Goal: Task Accomplishment & Management: Use online tool/utility

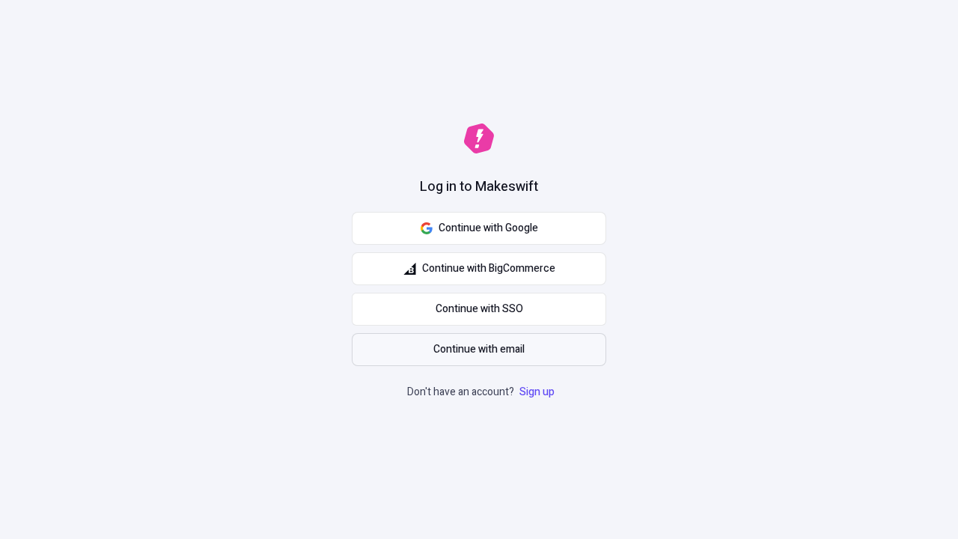
click at [479, 350] on span "Continue with email" at bounding box center [479, 349] width 91 height 16
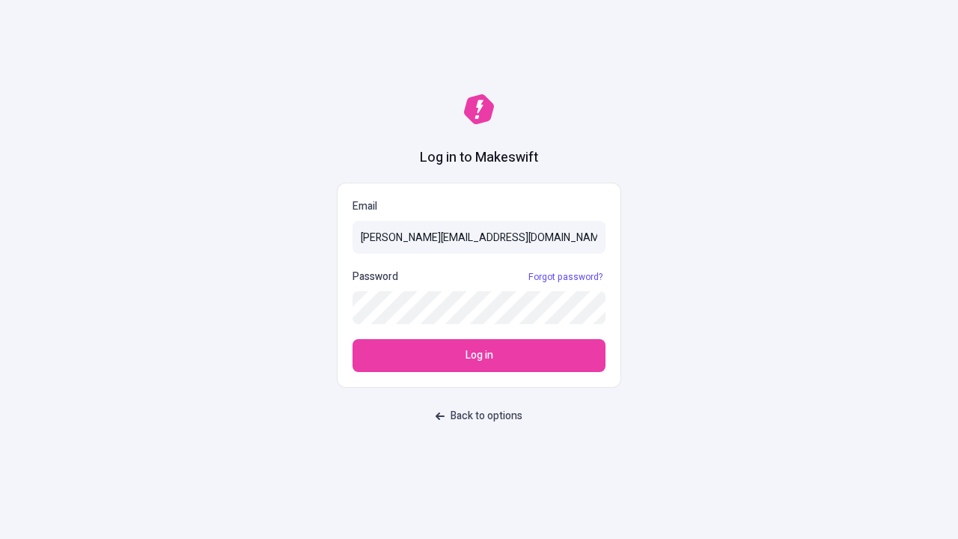
type input "[PERSON_NAME][EMAIL_ADDRESS][DOMAIN_NAME]"
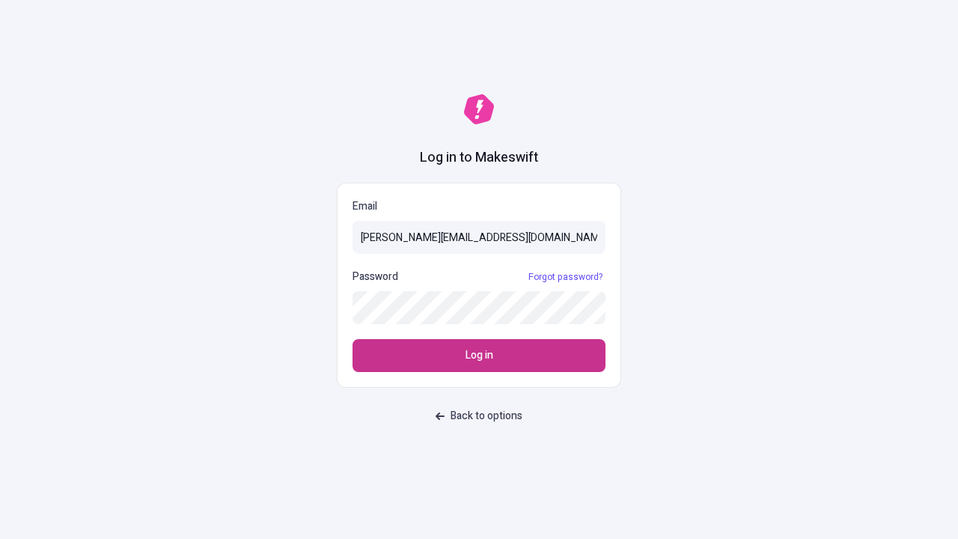
click at [479, 356] on span "Log in" at bounding box center [480, 355] width 28 height 16
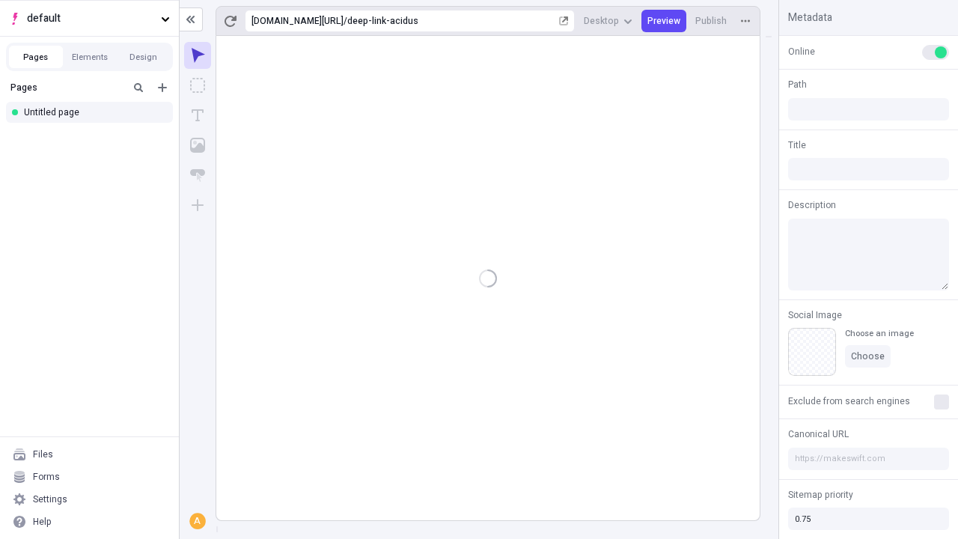
type input "/deep-link-acidus"
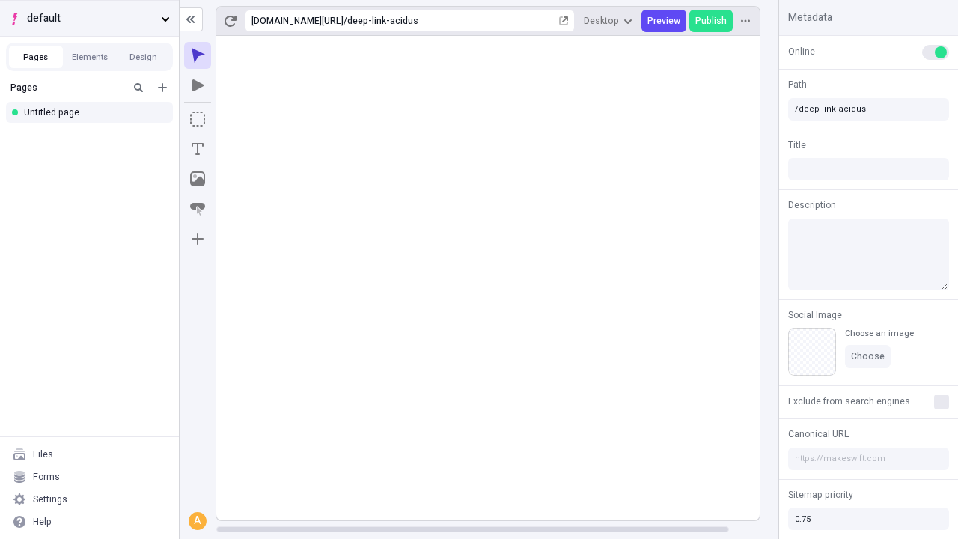
click at [89, 18] on span "default" at bounding box center [91, 18] width 128 height 16
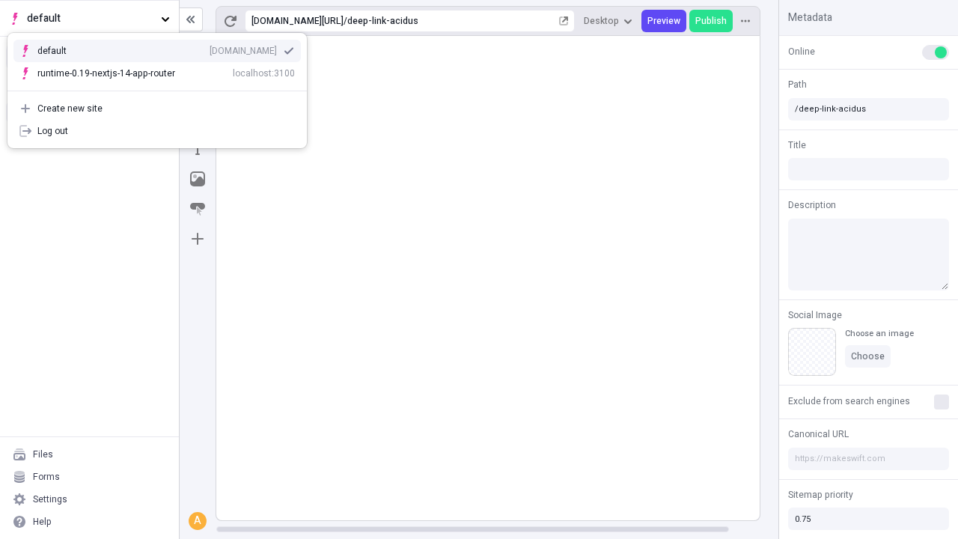
click at [210, 48] on div "qee9k4dy7d.staging.makeswift.site" at bounding box center [243, 51] width 67 height 12
click at [162, 88] on icon "Add new" at bounding box center [162, 87] width 9 height 9
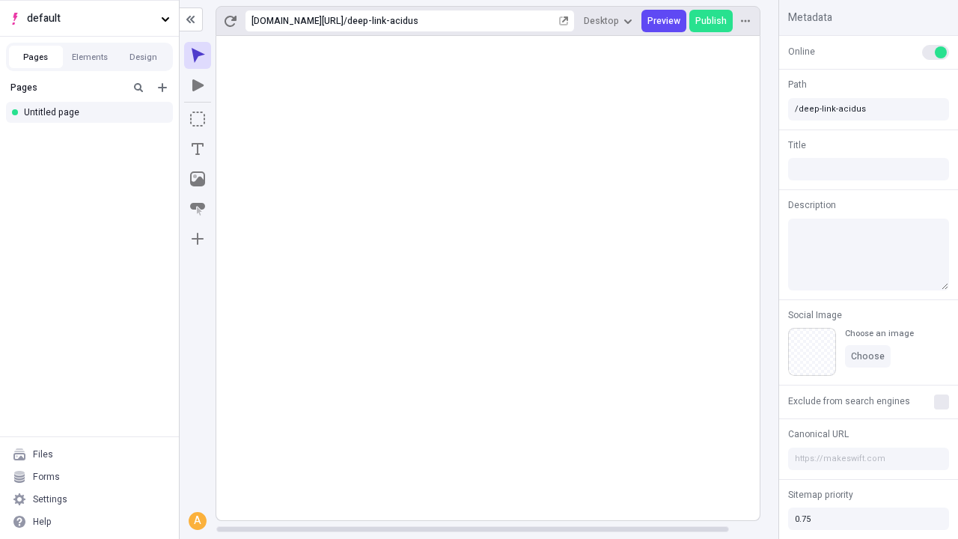
click at [94, 136] on div "Blank page" at bounding box center [94, 138] width 144 height 22
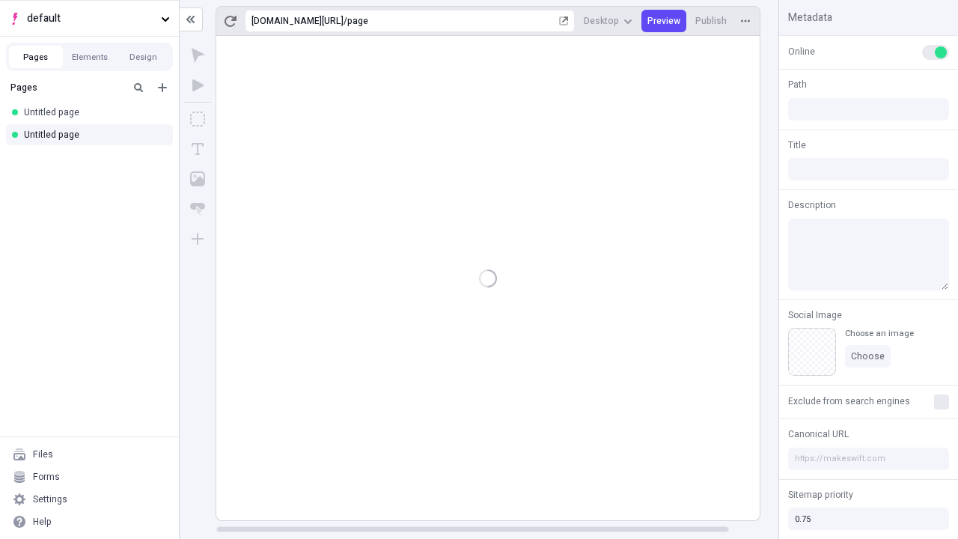
type input "/page"
